Goal: Find specific page/section: Find specific page/section

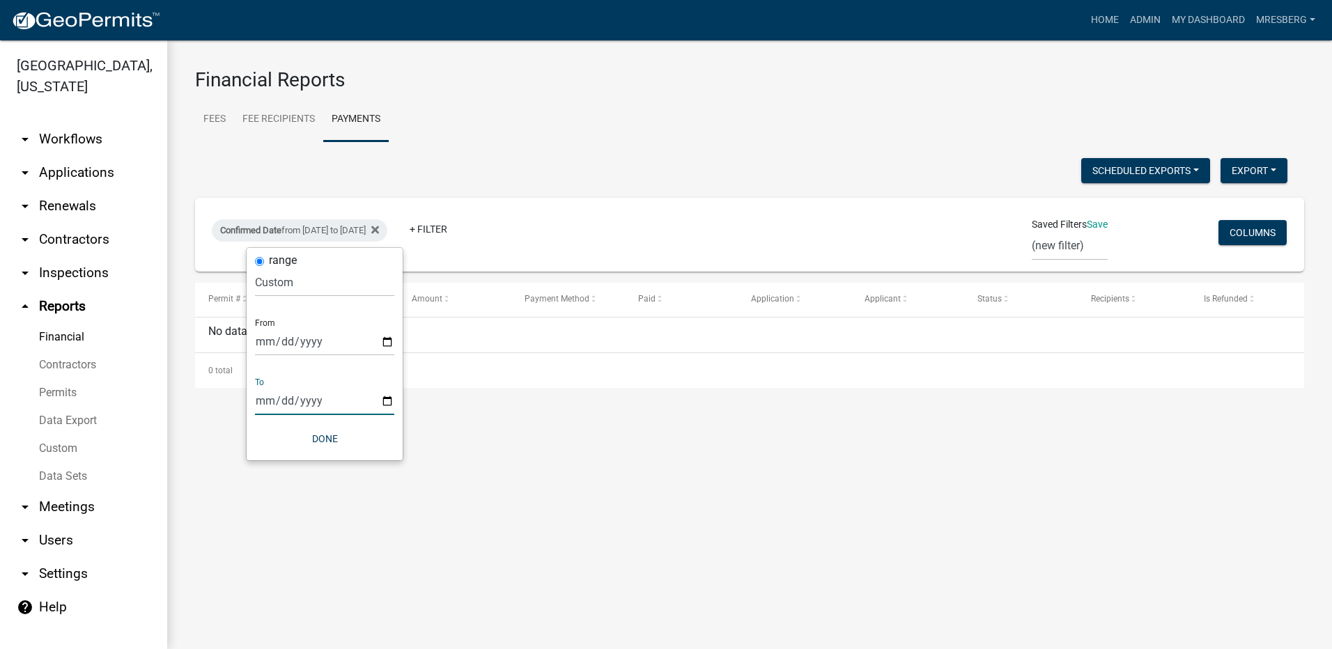
select select "custom"
click at [379, 229] on icon at bounding box center [375, 230] width 8 height 8
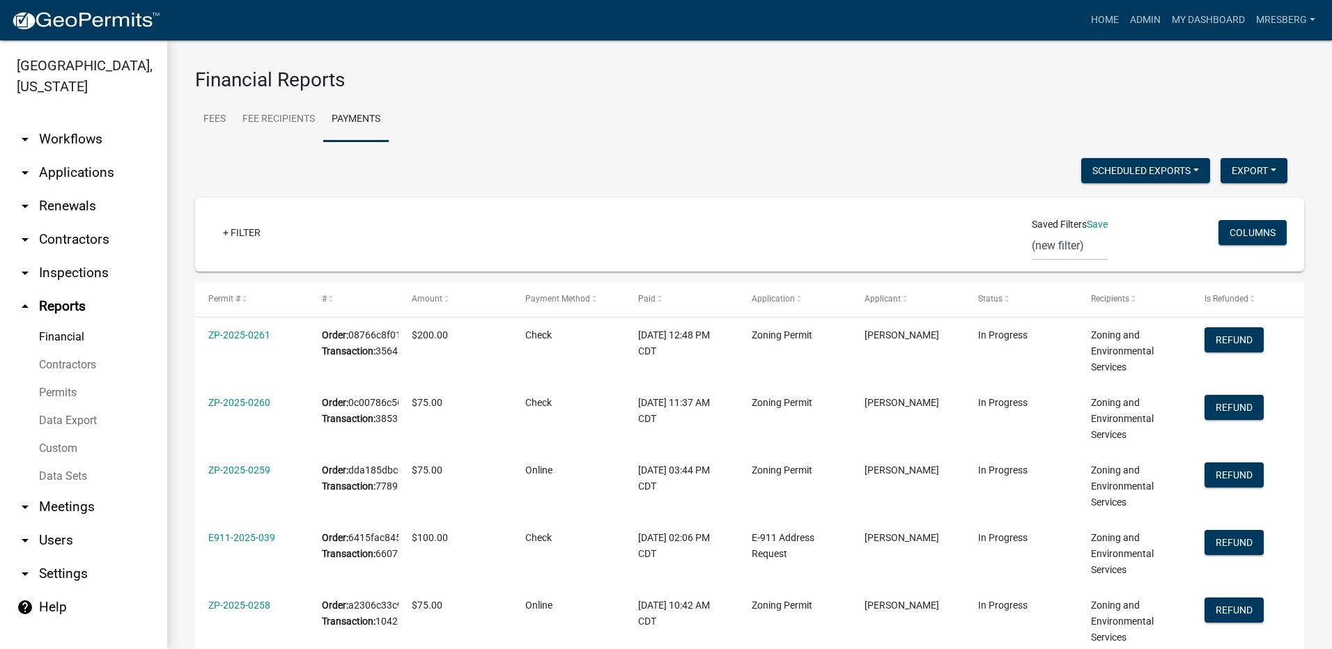
click at [70, 176] on link "arrow_drop_down Applications" at bounding box center [83, 172] width 167 height 33
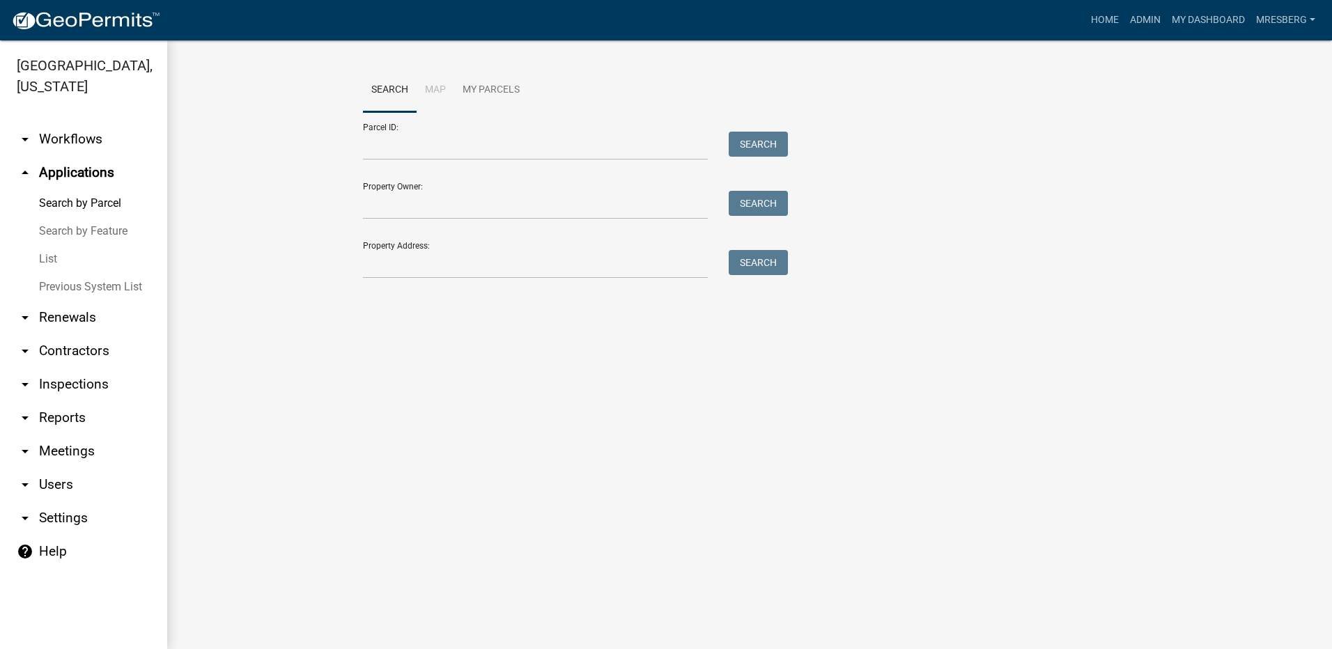
click at [47, 258] on link "List" at bounding box center [83, 259] width 167 height 28
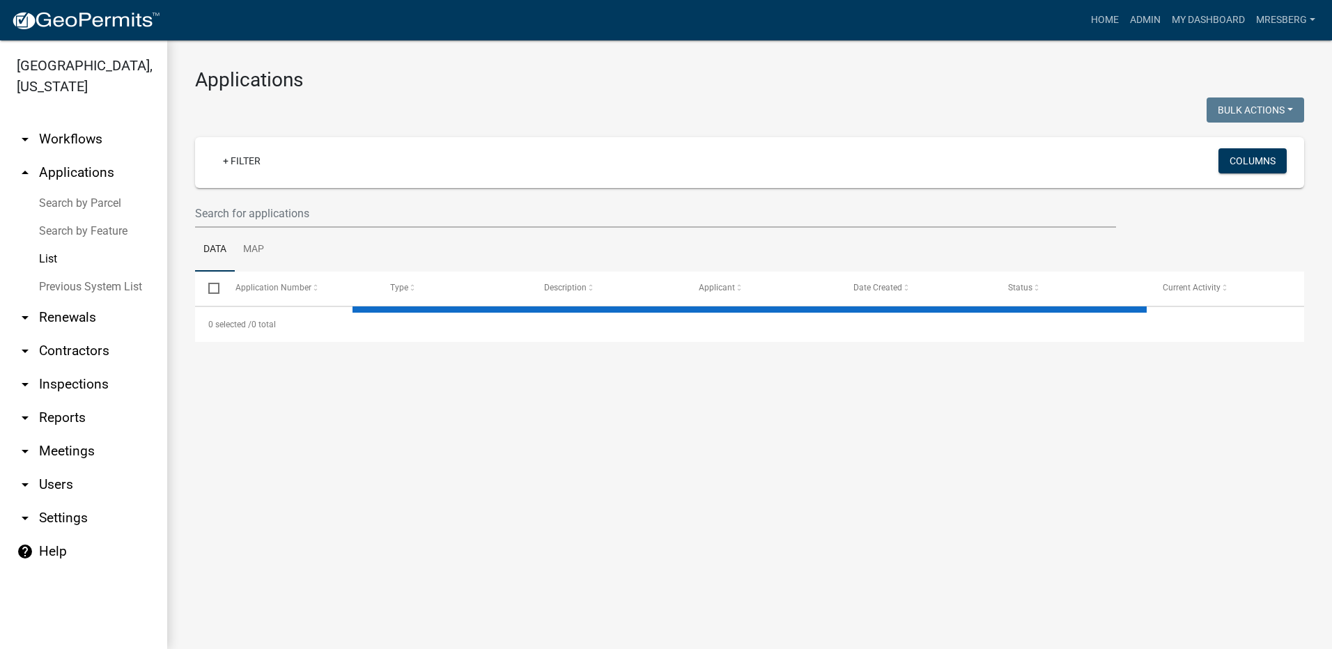
select select "3: 100"
